Goal: Download file/media

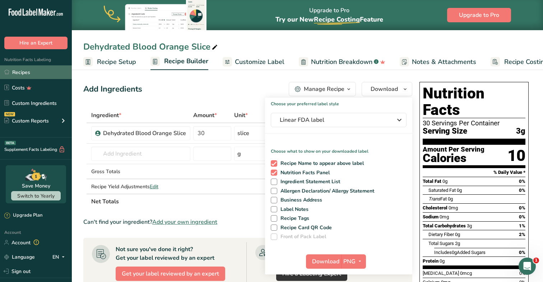
click at [20, 74] on link "Recipes" at bounding box center [36, 72] width 72 height 14
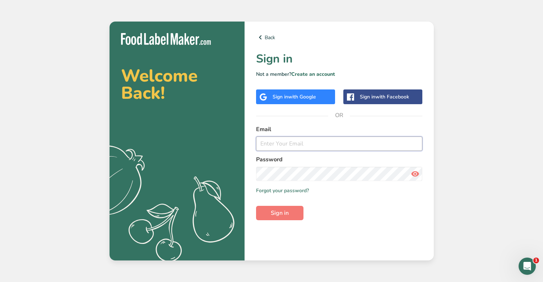
type input "sanna@derbymule.com"
click at [280, 213] on button "Sign in" at bounding box center [279, 213] width 47 height 14
click at [275, 216] on span "Sign in" at bounding box center [280, 213] width 18 height 9
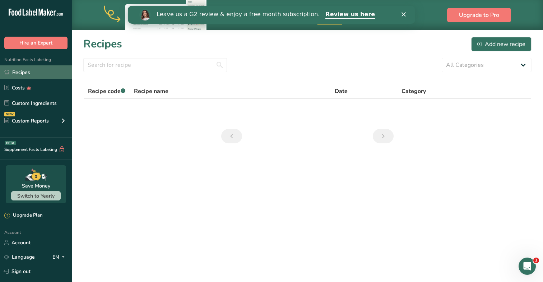
click at [29, 71] on link "Recipes" at bounding box center [36, 72] width 72 height 14
click at [404, 14] on polygon "Close" at bounding box center [404, 14] width 4 height 4
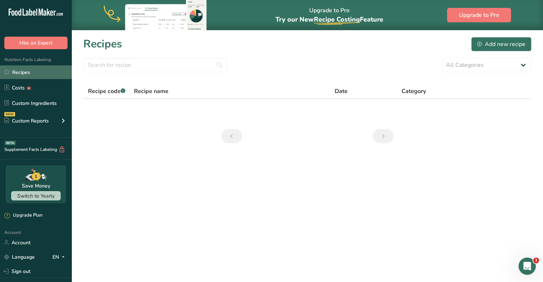
click at [25, 73] on link "Recipes" at bounding box center [36, 72] width 72 height 14
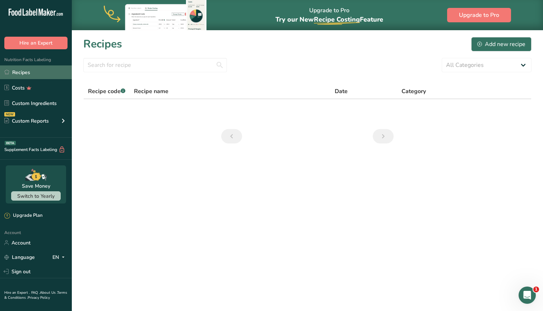
click at [18, 73] on link "Recipes" at bounding box center [36, 72] width 72 height 14
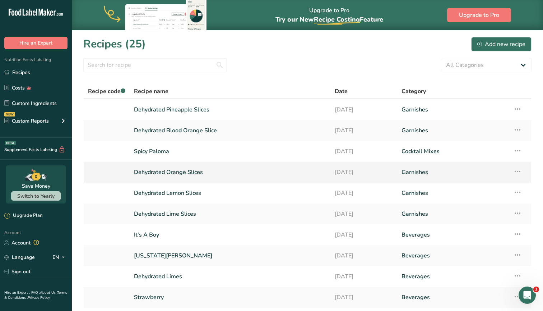
click at [167, 174] on link "Dehydrated Orange Slices" at bounding box center [230, 172] width 192 height 15
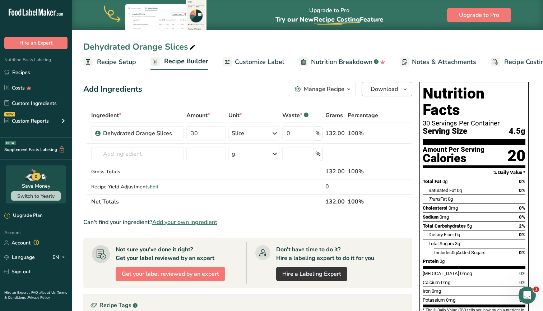
click at [387, 90] on span "Download" at bounding box center [384, 89] width 27 height 9
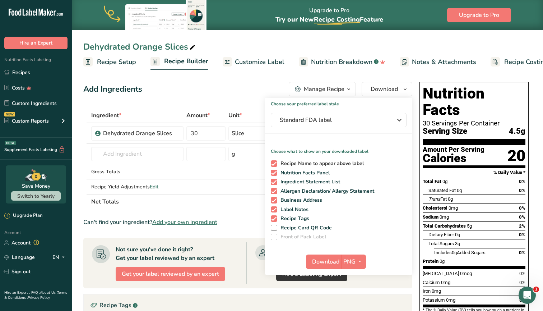
click at [276, 161] on span at bounding box center [274, 163] width 6 height 6
click at [276, 161] on input "Recipe Name to appear above label" at bounding box center [273, 163] width 5 height 5
checkbox input "false"
click at [274, 180] on span at bounding box center [274, 182] width 6 height 6
click at [274, 180] on input "Ingredient Statement List" at bounding box center [273, 181] width 5 height 5
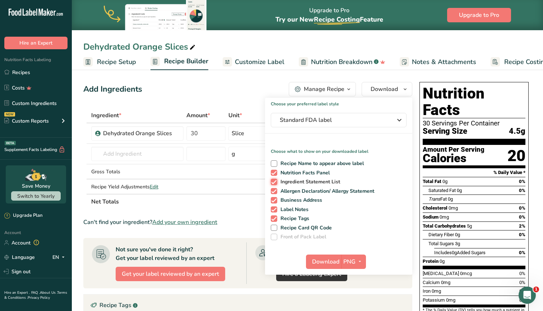
checkbox input "false"
click at [273, 190] on span at bounding box center [274, 191] width 6 height 6
click at [273, 190] on input "Allergen Declaration/ Allergy Statement" at bounding box center [273, 191] width 5 height 5
checkbox input "false"
click at [273, 199] on span at bounding box center [274, 200] width 6 height 6
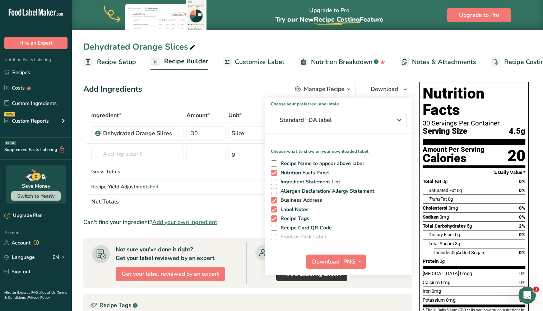
click at [273, 199] on input "Business Address" at bounding box center [273, 200] width 5 height 5
checkbox input "false"
click at [273, 207] on span at bounding box center [274, 209] width 6 height 6
click at [273, 207] on input "Label Notes" at bounding box center [273, 209] width 5 height 5
checkbox input "false"
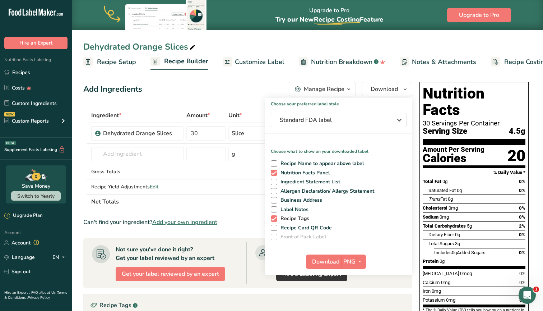
click at [273, 217] on span at bounding box center [274, 218] width 6 height 6
click at [273, 217] on input "Recipe Tags" at bounding box center [273, 218] width 5 height 5
checkbox input "false"
click at [388, 117] on div "Standard FDA label" at bounding box center [339, 120] width 118 height 9
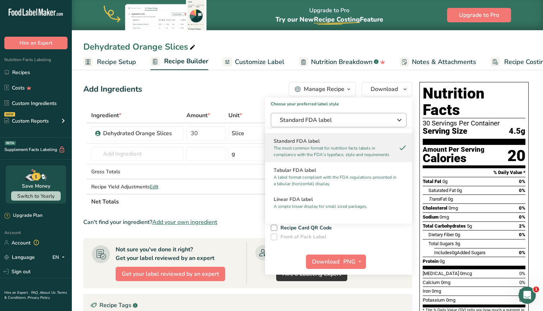
click at [388, 117] on div "Standard FDA label" at bounding box center [339, 120] width 118 height 9
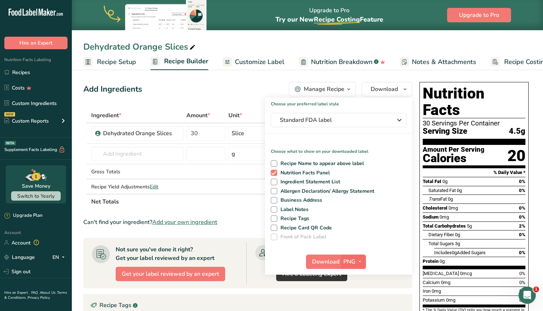
click at [346, 258] on span "PNG" at bounding box center [349, 261] width 12 height 9
click at [350, 277] on link "PNG" at bounding box center [354, 276] width 23 height 12
click at [327, 259] on span "Download" at bounding box center [325, 261] width 27 height 9
click at [317, 120] on span "Standard FDA label" at bounding box center [334, 120] width 108 height 9
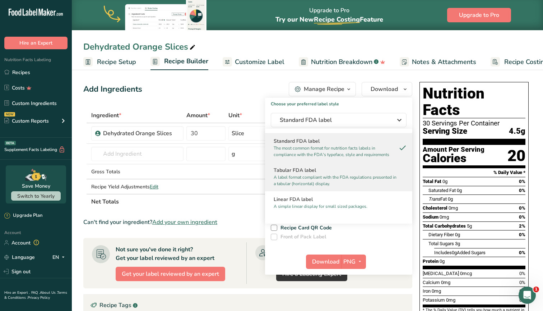
click at [314, 175] on p "A label format compliant with the FDA regulations presented in a tabular (horiz…" at bounding box center [336, 180] width 124 height 13
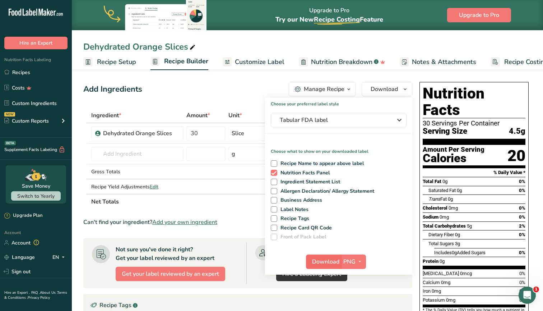
click at [329, 262] on span "Download" at bounding box center [325, 261] width 27 height 9
